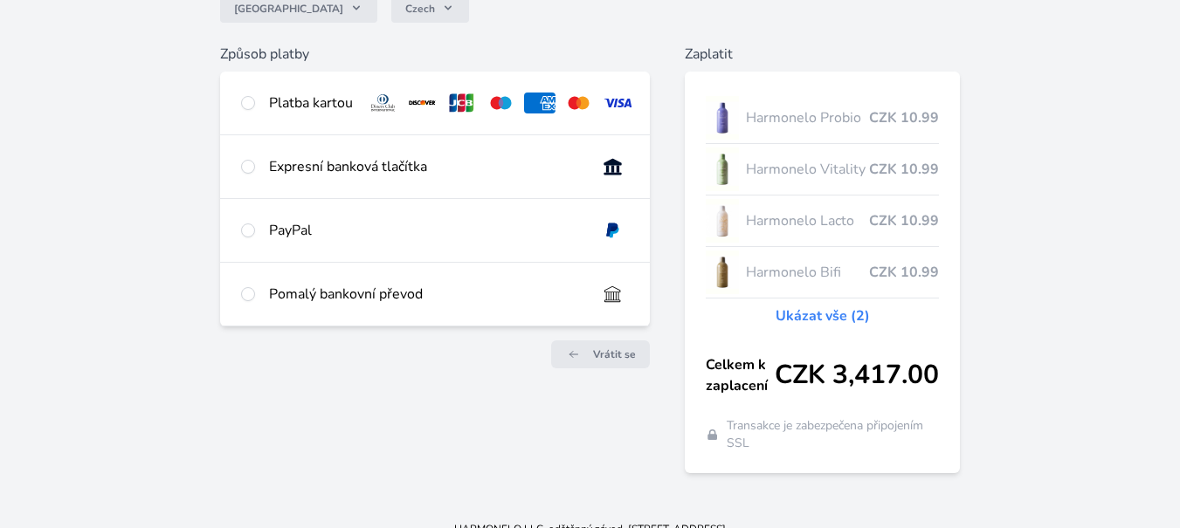
scroll to position [175, 0]
click at [255, 110] on input "radio" at bounding box center [248, 103] width 14 height 14
radio input "true"
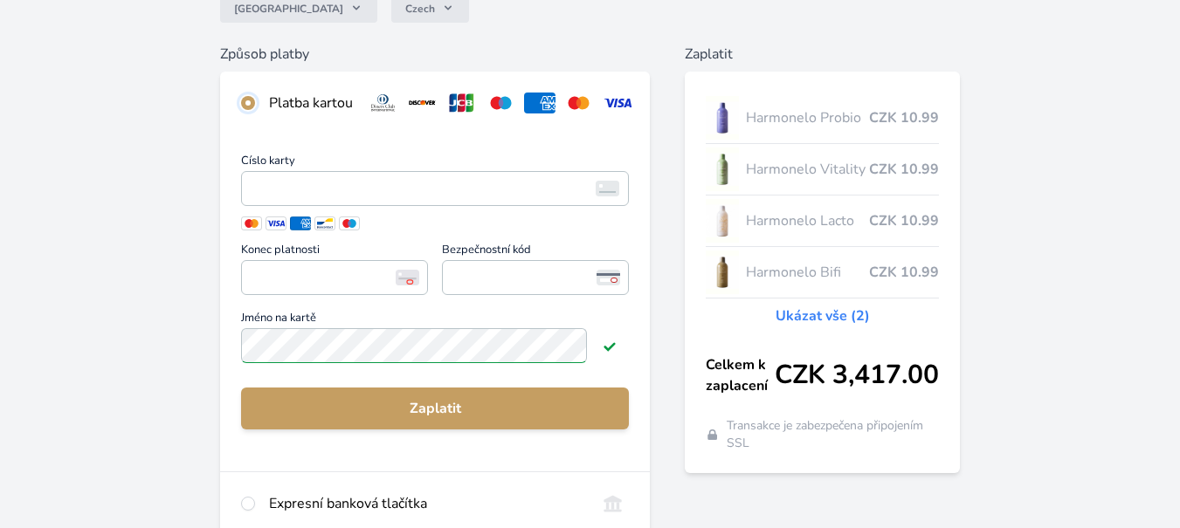
scroll to position [262, 0]
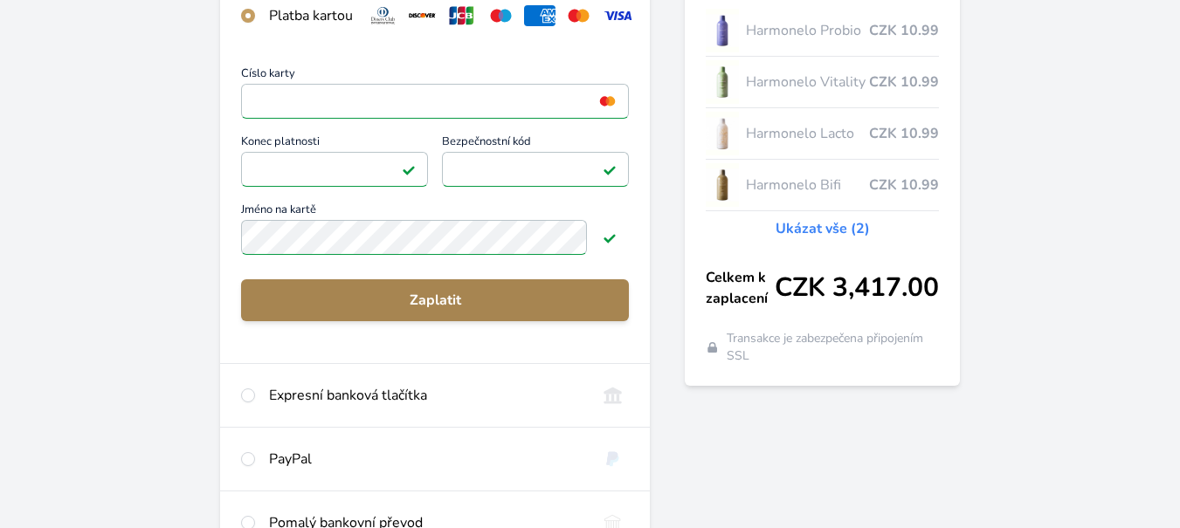
click at [451, 311] on span "Zaplatit" at bounding box center [435, 300] width 360 height 21
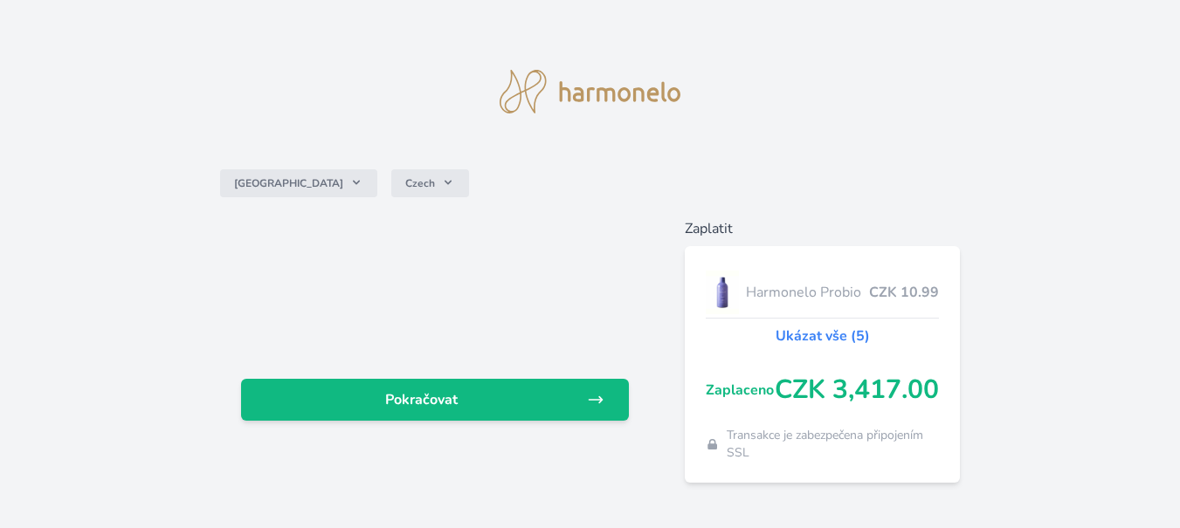
scroll to position [313, 0]
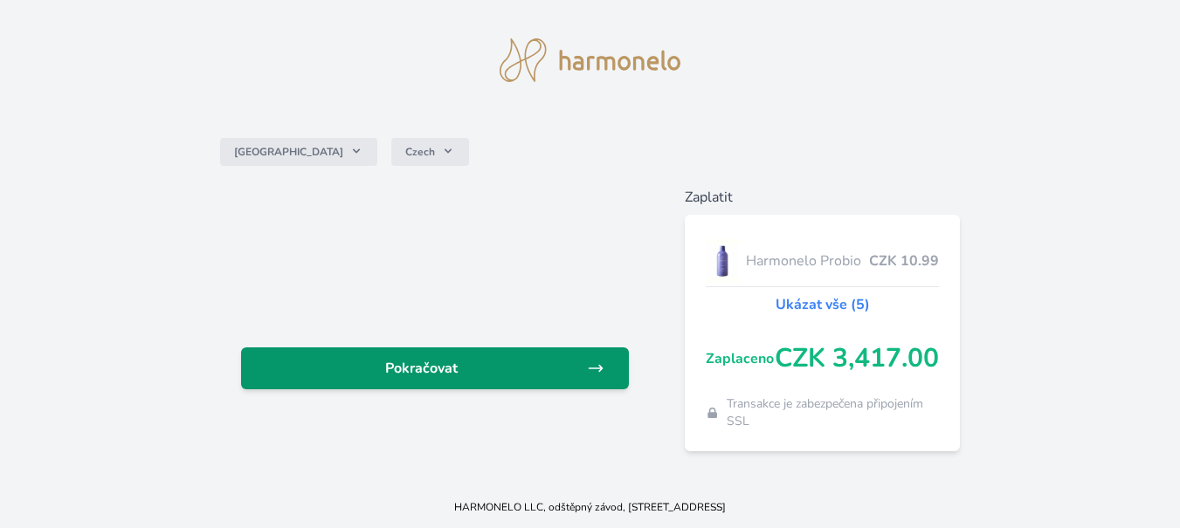
click at [576, 348] on link "Pokračovat" at bounding box center [435, 369] width 388 height 42
